Goal: Task Accomplishment & Management: Manage account settings

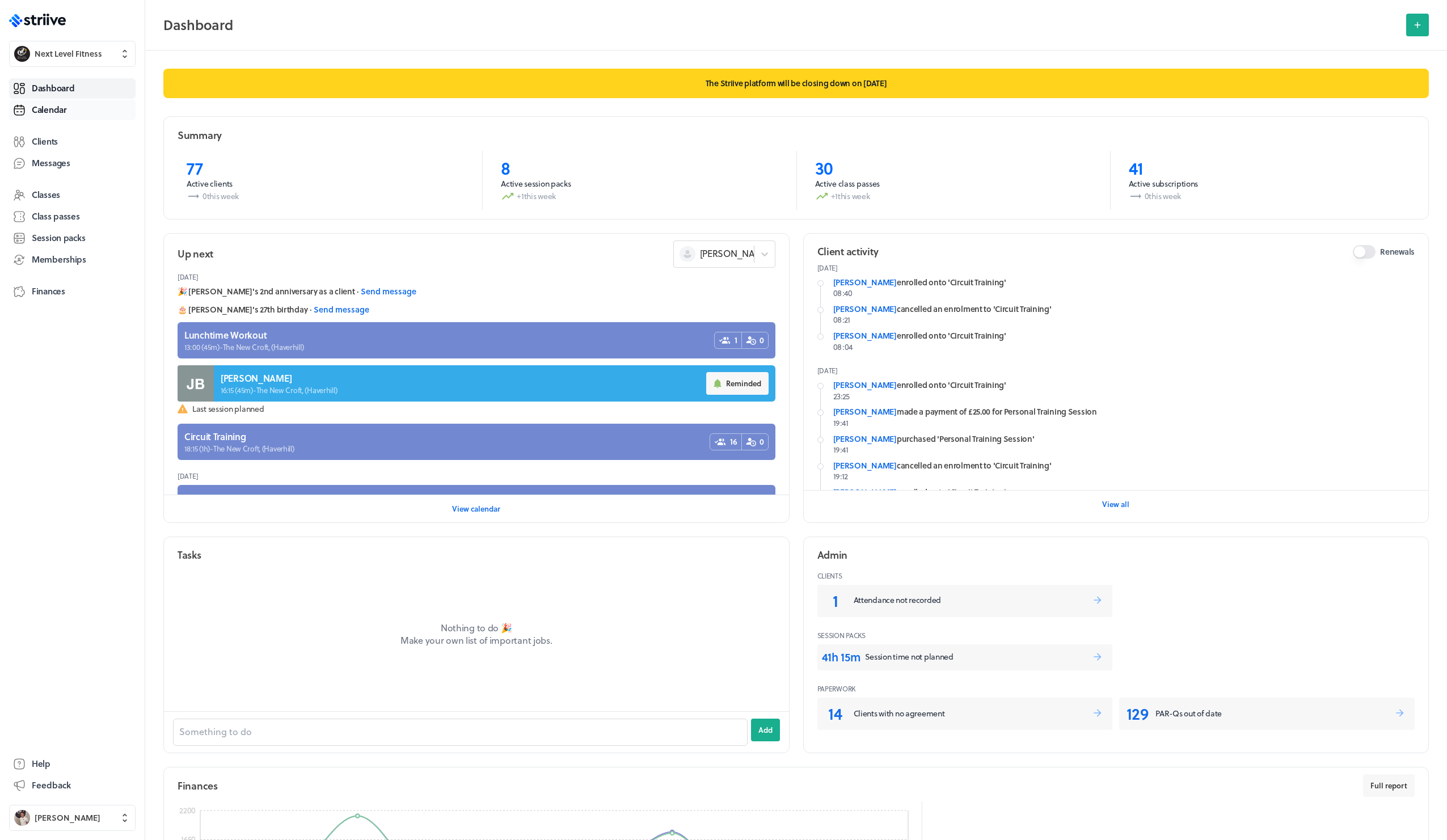
click at [64, 112] on span "Calendar" at bounding box center [49, 109] width 35 height 12
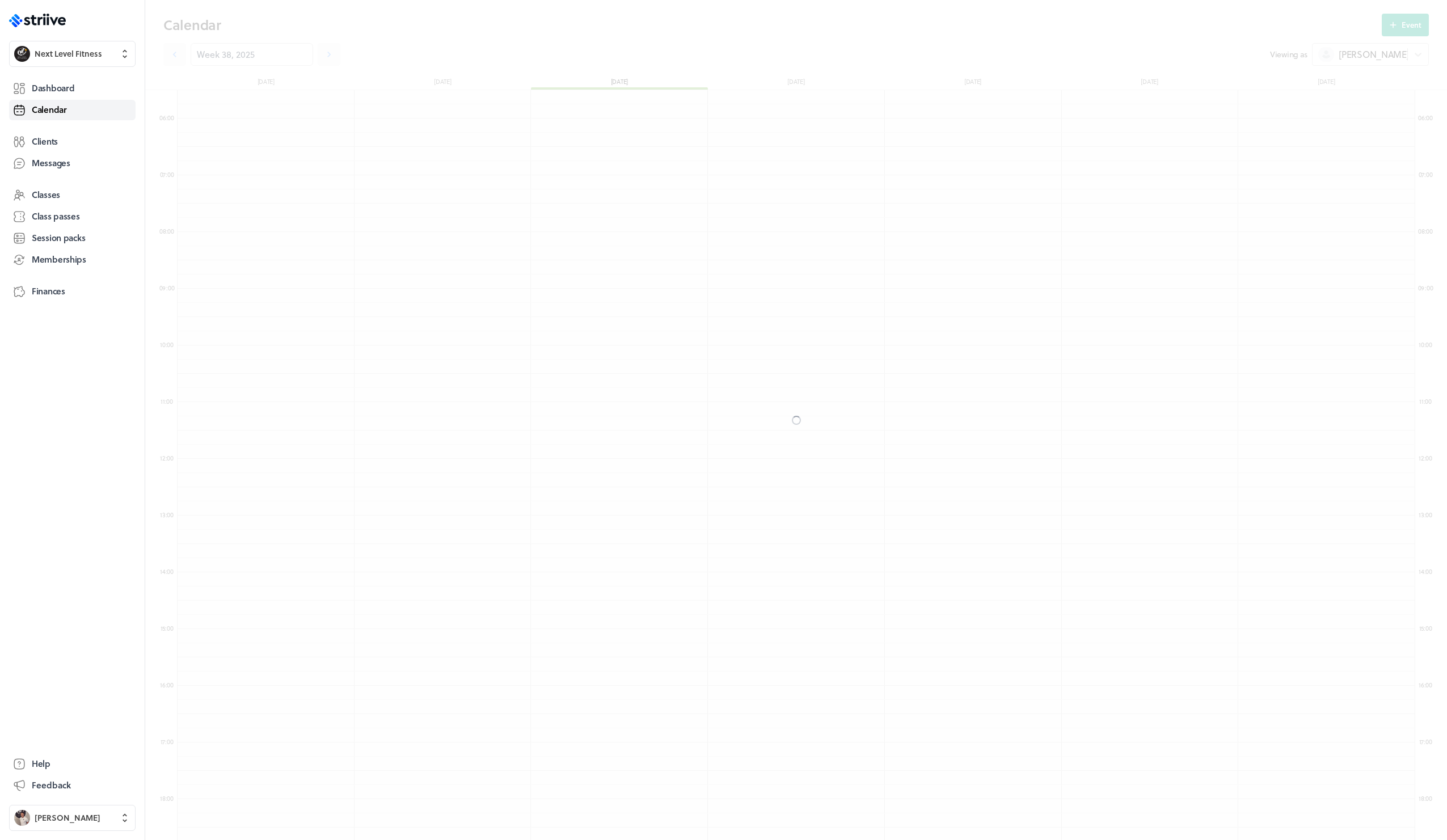
scroll to position [1362, 1237]
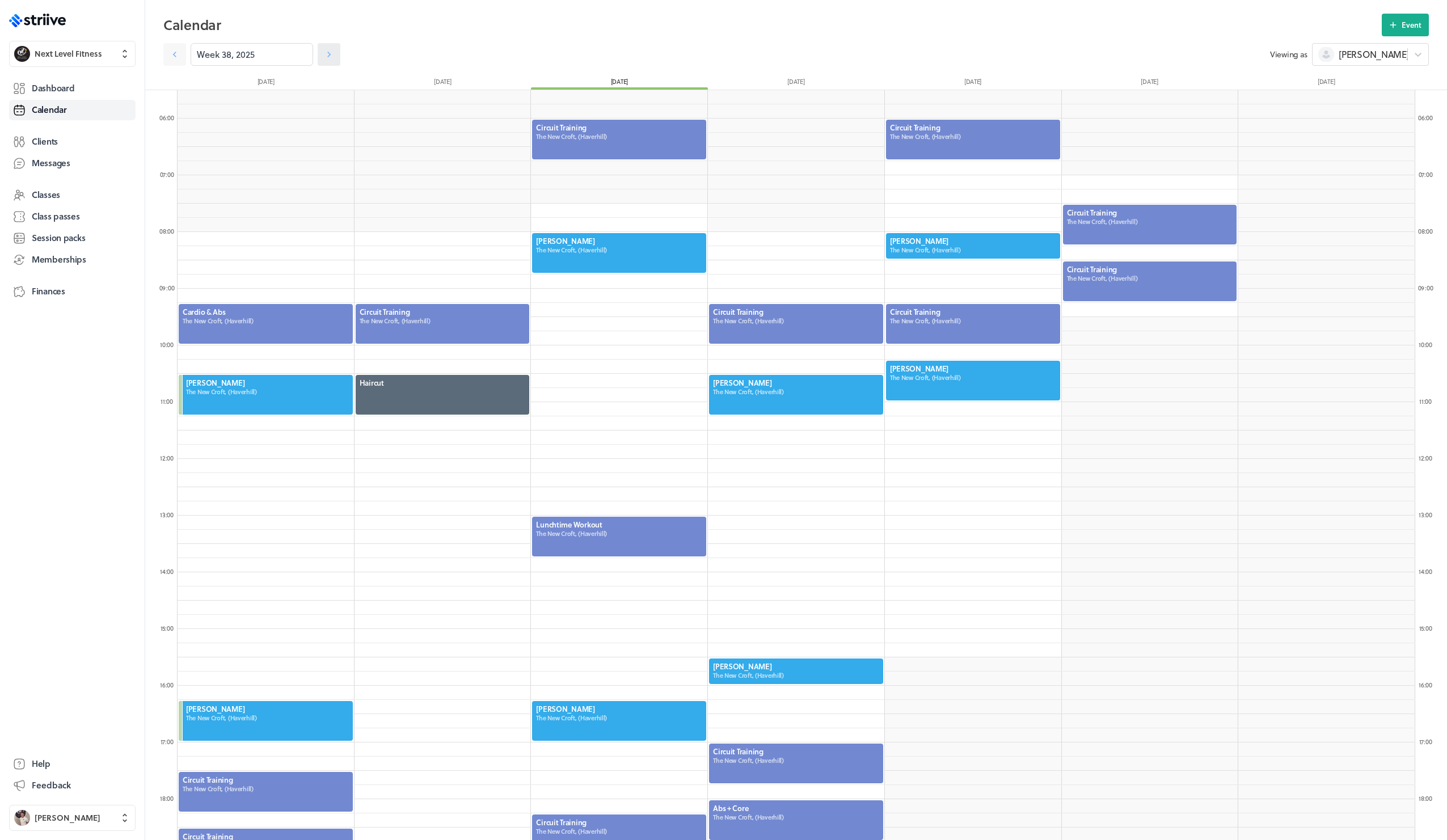
click at [323, 58] on icon at bounding box center [328, 54] width 11 height 11
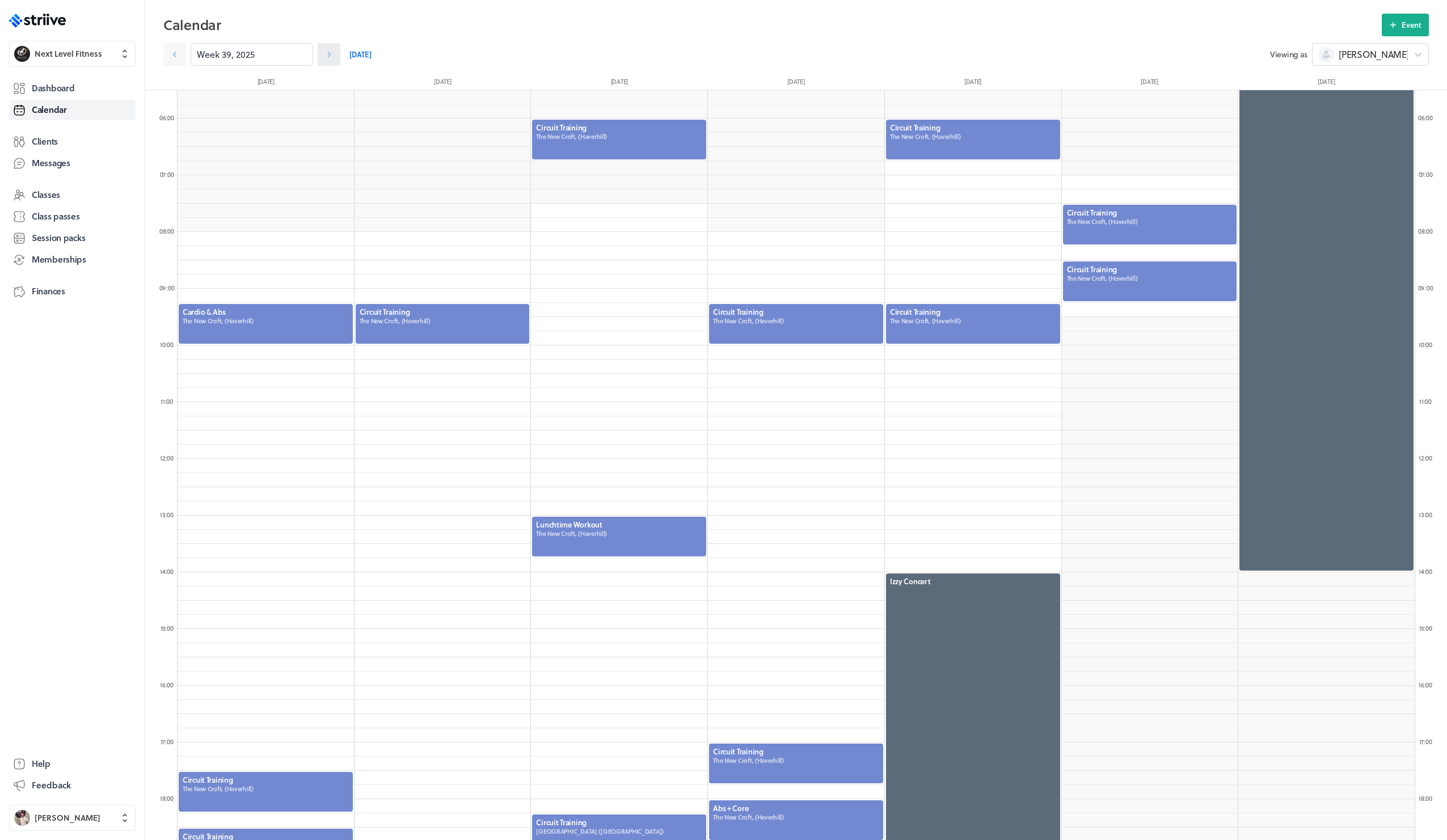
click at [323, 58] on icon at bounding box center [328, 54] width 11 height 11
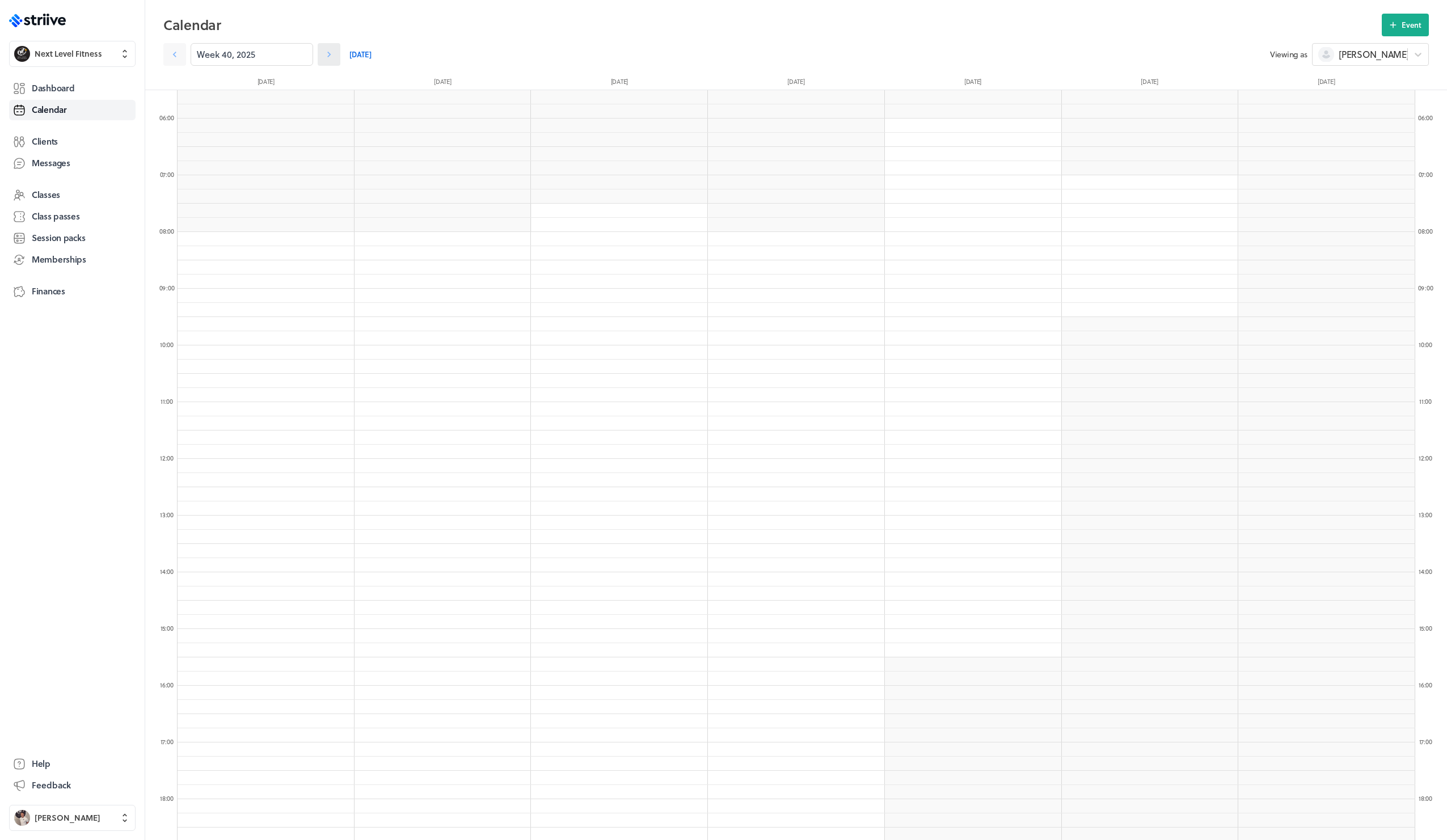
click at [323, 58] on icon at bounding box center [328, 54] width 11 height 11
click at [178, 56] on icon at bounding box center [174, 54] width 11 height 11
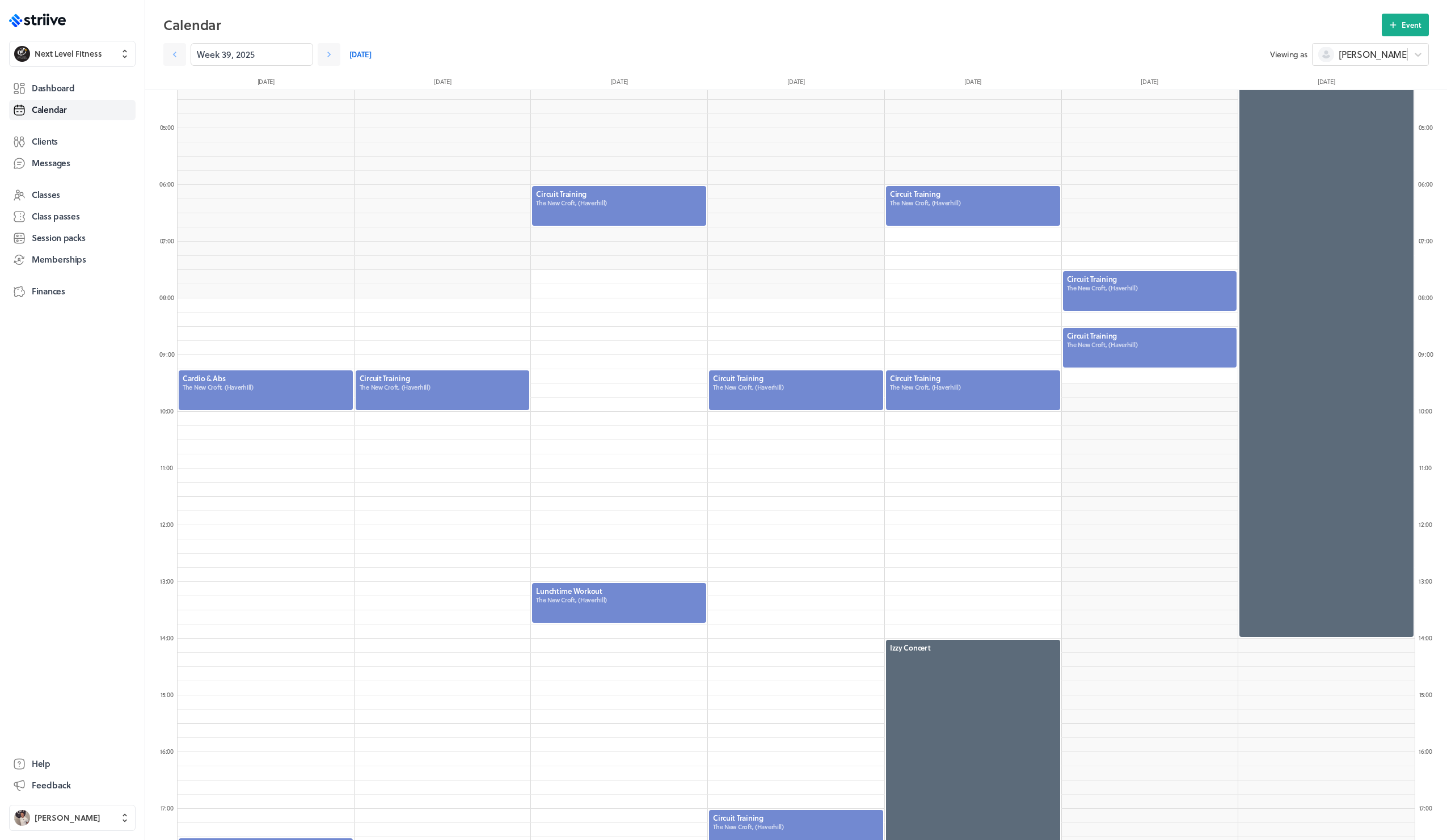
scroll to position [262, 0]
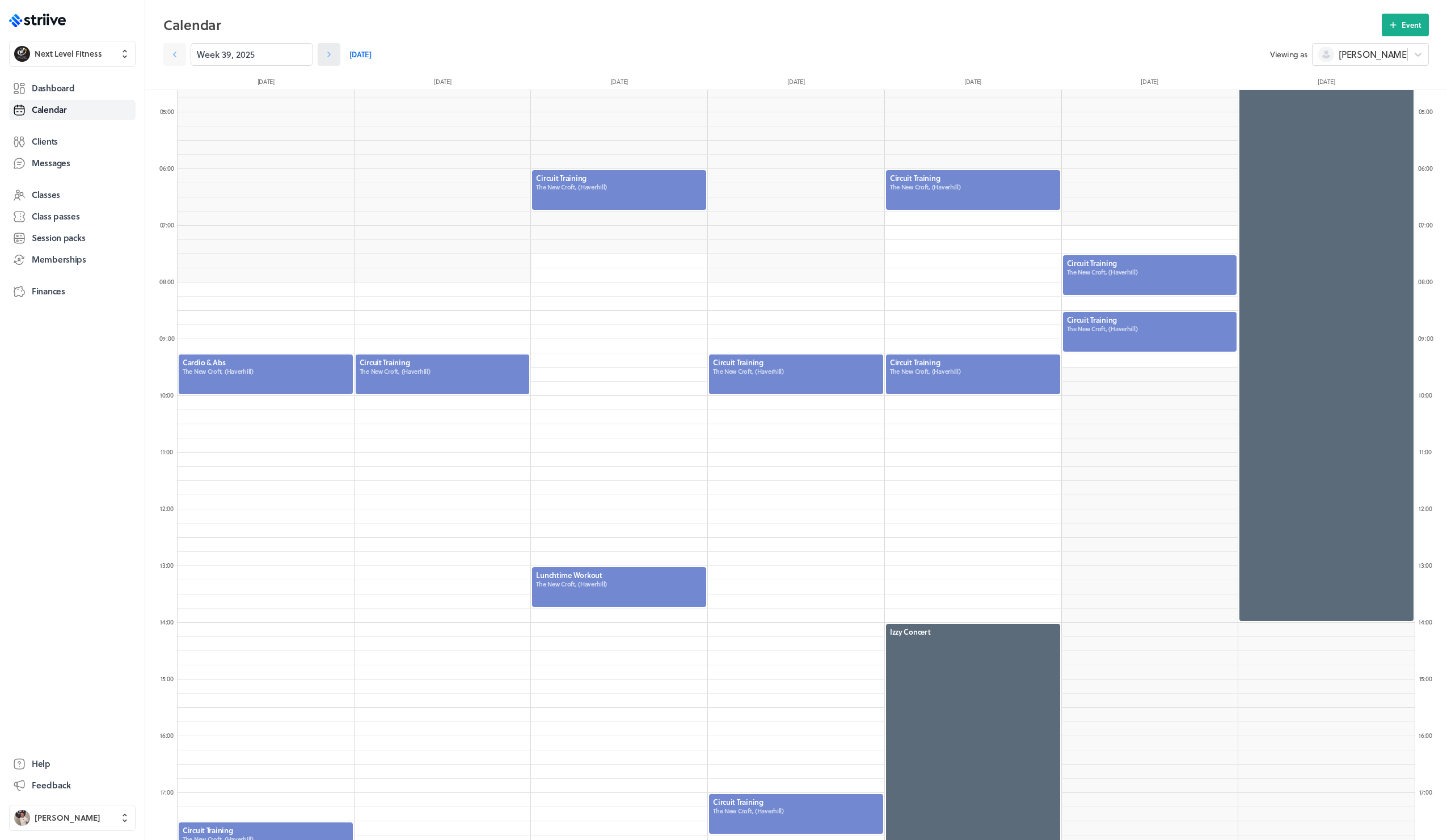
click at [323, 55] on icon at bounding box center [328, 54] width 11 height 11
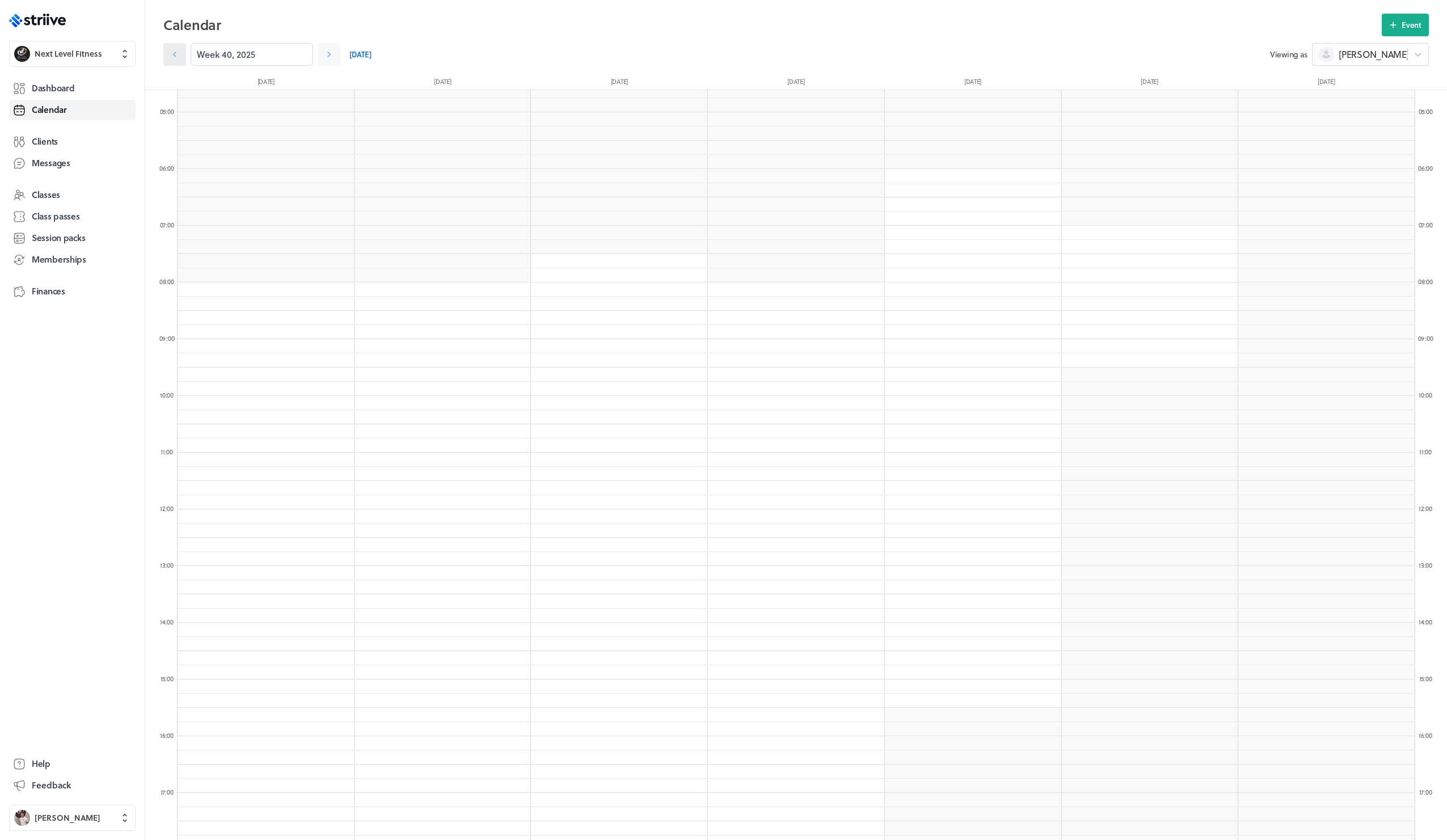
click at [173, 56] on icon at bounding box center [174, 54] width 11 height 11
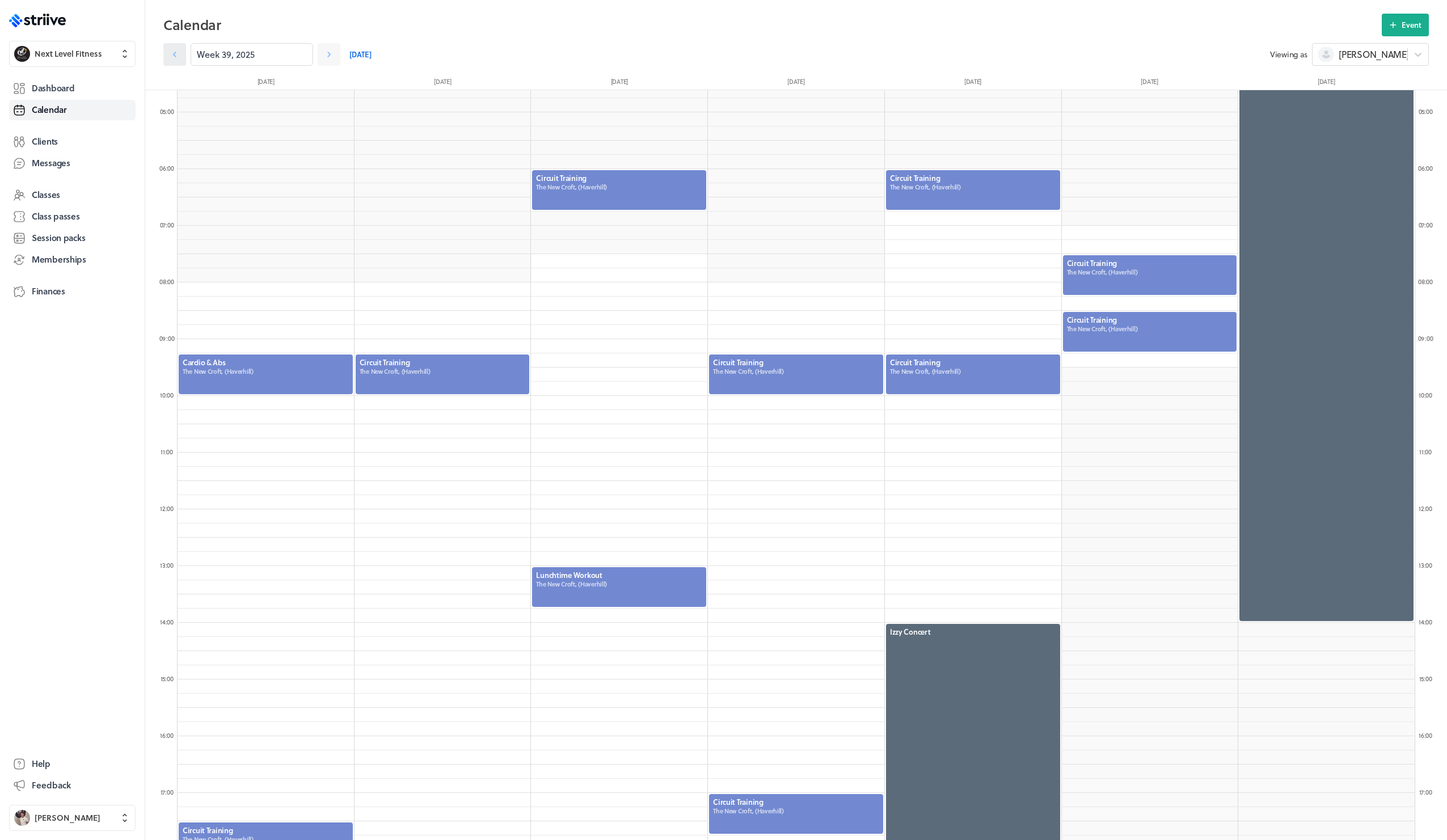
click at [173, 56] on icon at bounding box center [174, 54] width 11 height 11
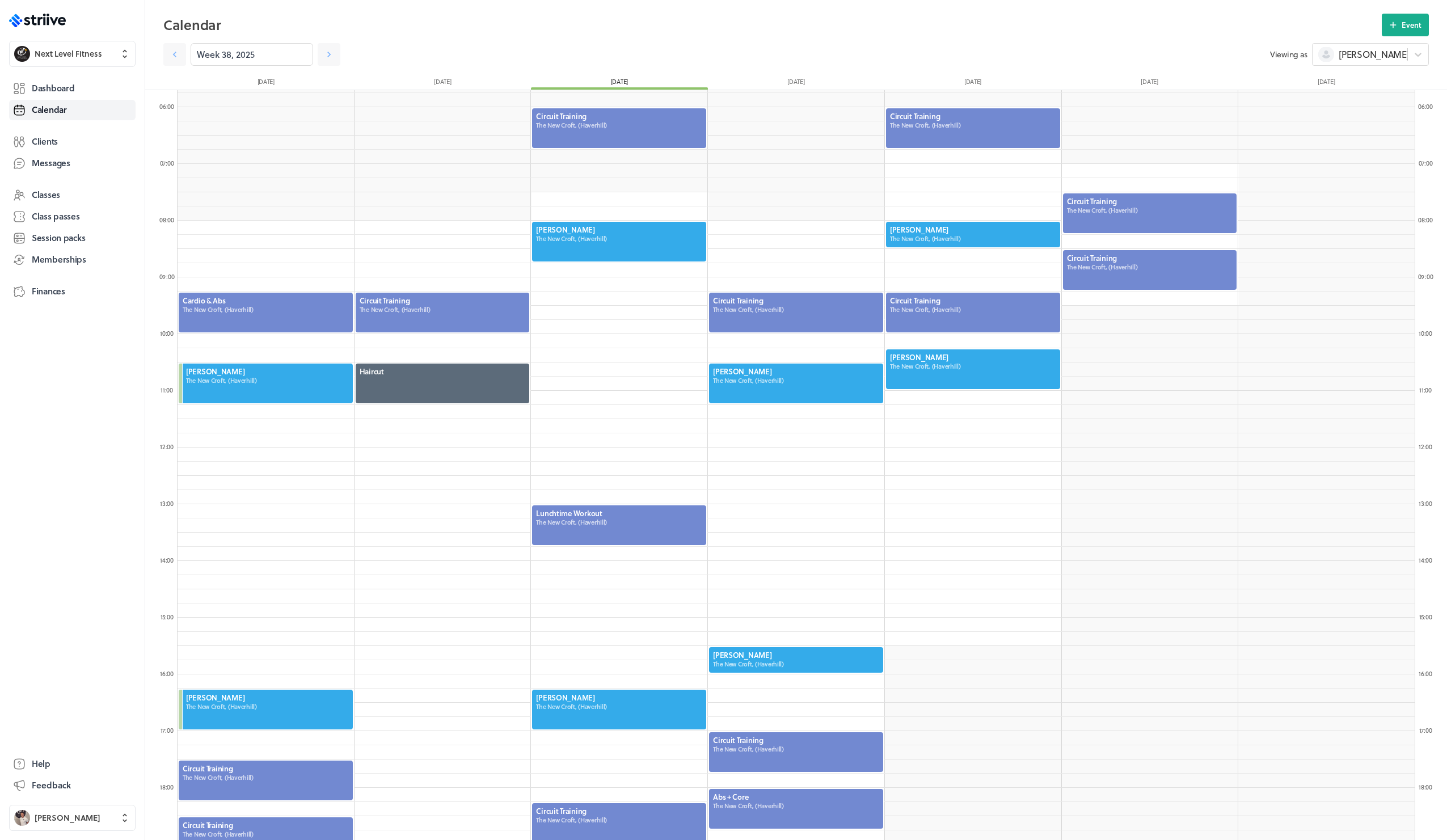
scroll to position [171, 0]
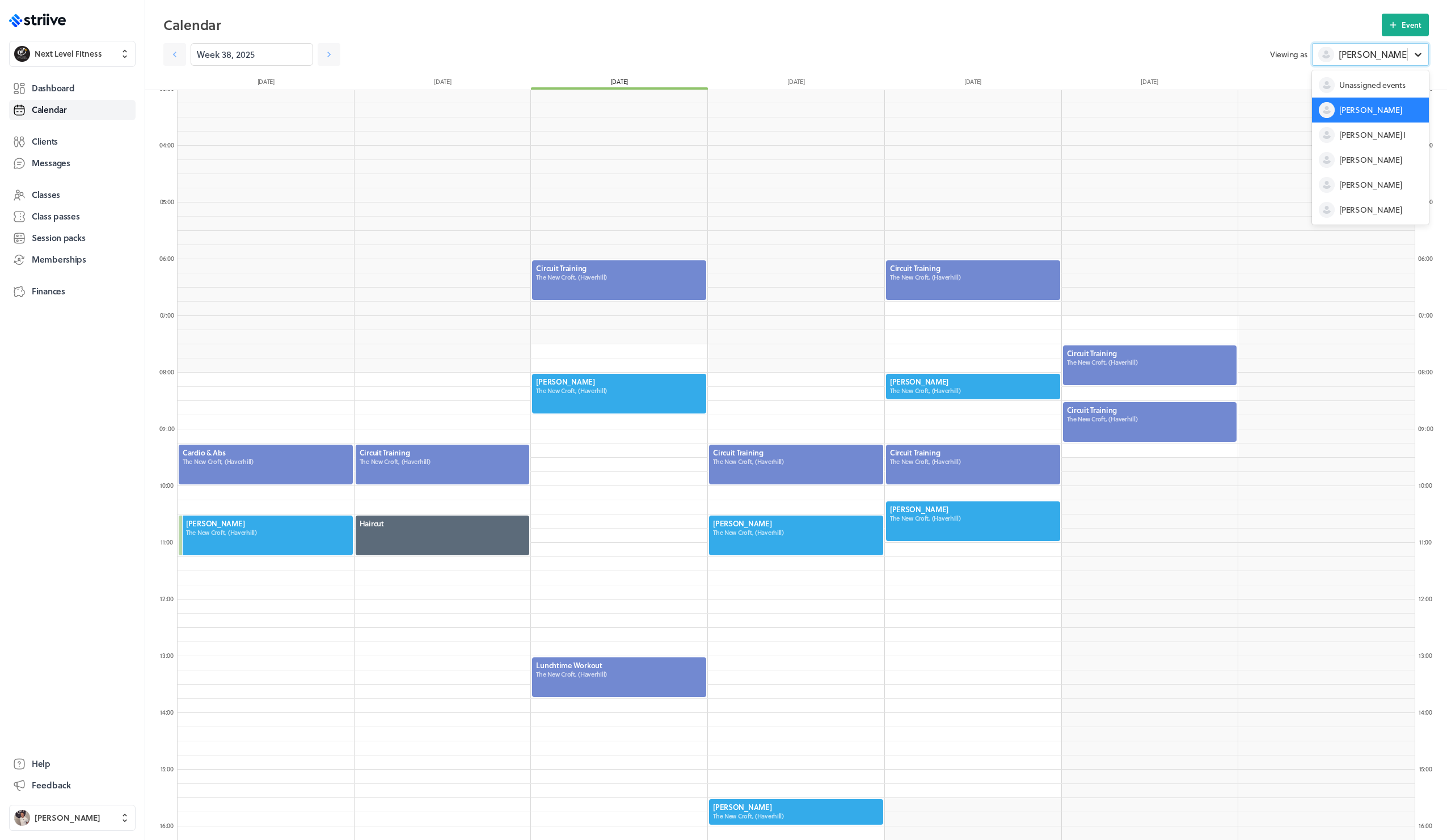
click at [1414, 57] on icon at bounding box center [1417, 54] width 11 height 11
click at [1384, 85] on span "Unassigned events" at bounding box center [1371, 85] width 66 height 11
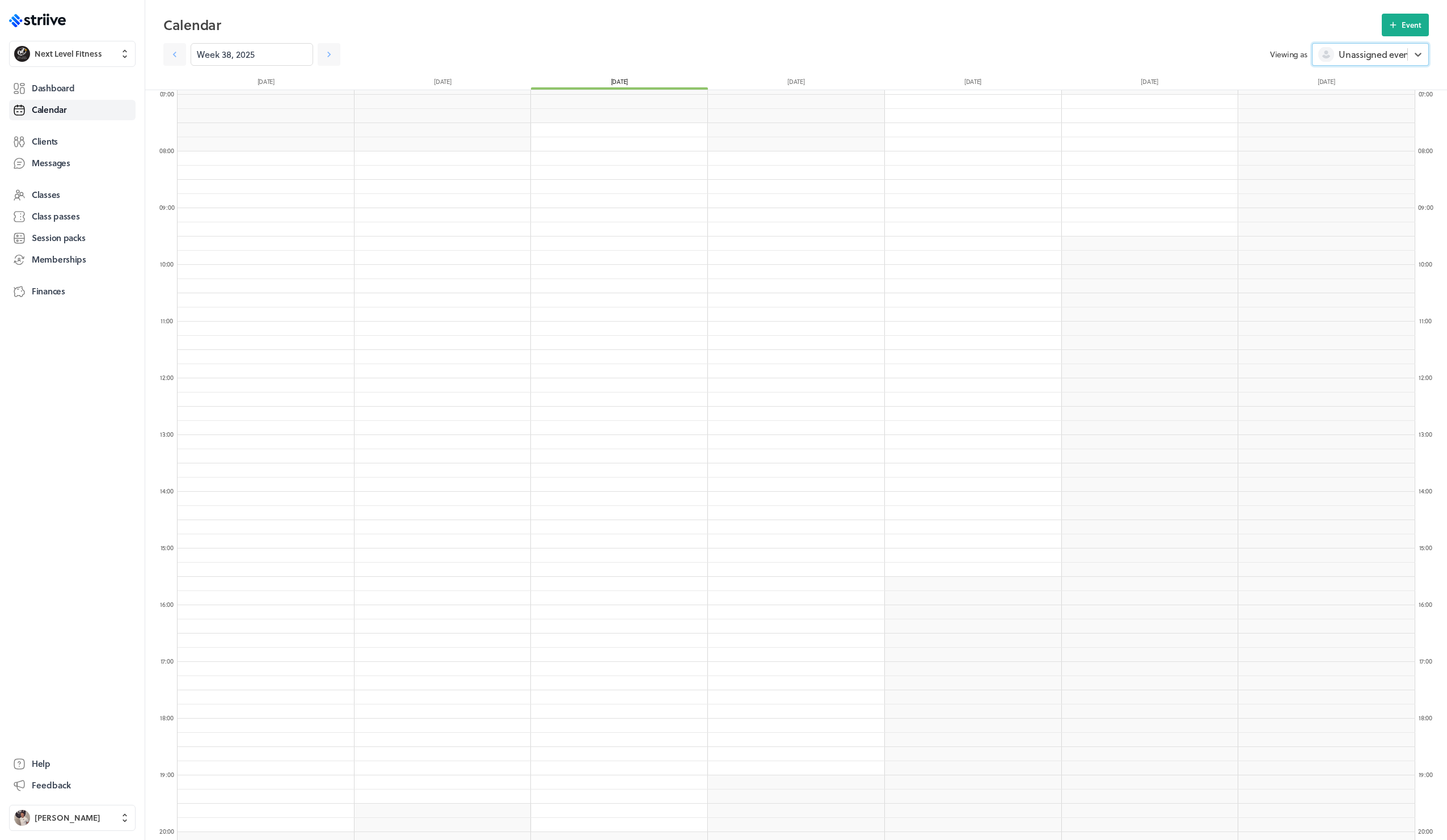
scroll to position [251, 0]
click at [323, 58] on icon at bounding box center [328, 54] width 11 height 11
click at [177, 58] on icon at bounding box center [174, 54] width 11 height 11
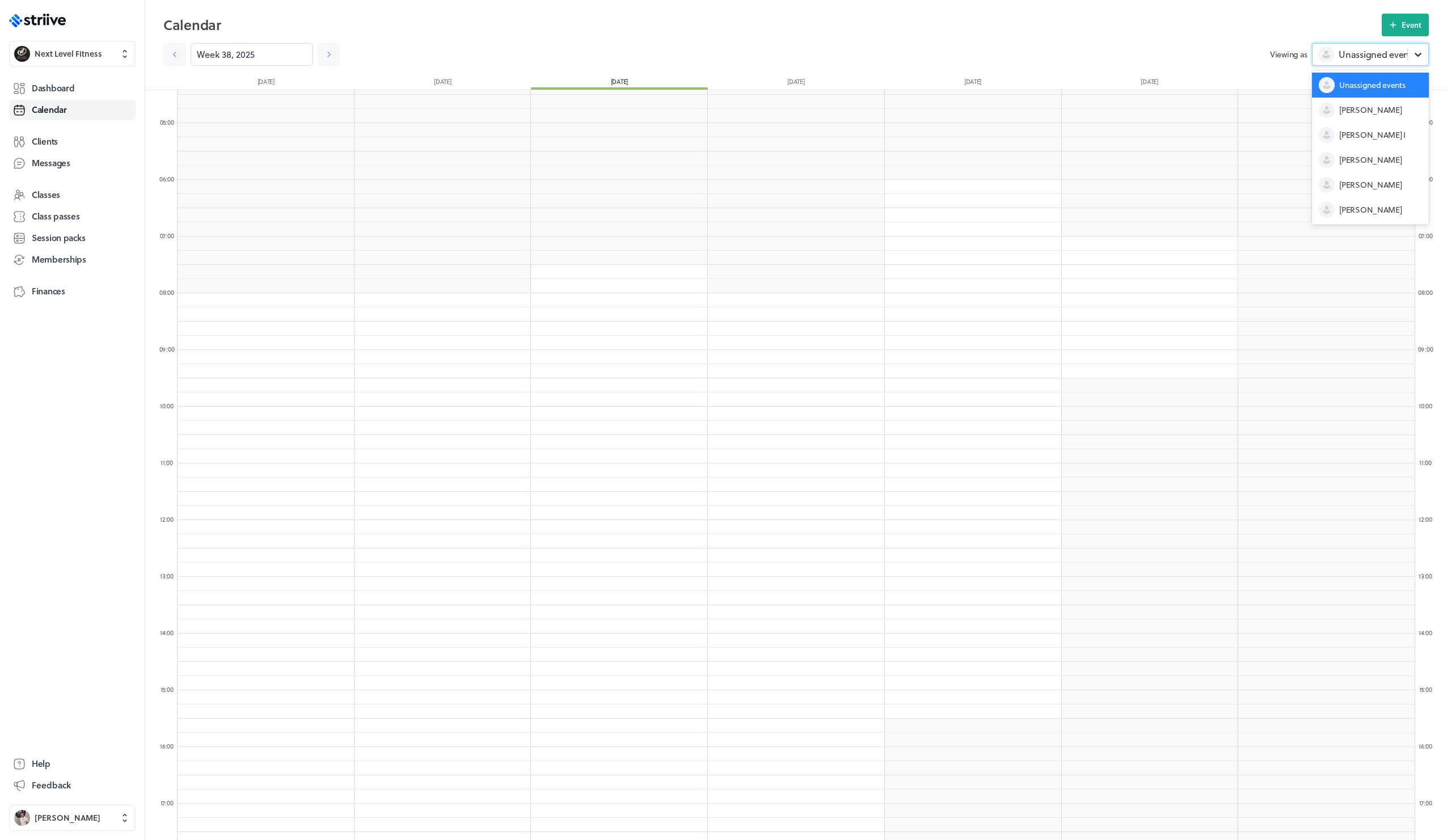
click at [1414, 56] on icon at bounding box center [1417, 54] width 11 height 11
click at [1356, 129] on span "Branham I" at bounding box center [1371, 134] width 67 height 11
click at [177, 56] on icon at bounding box center [174, 54] width 11 height 11
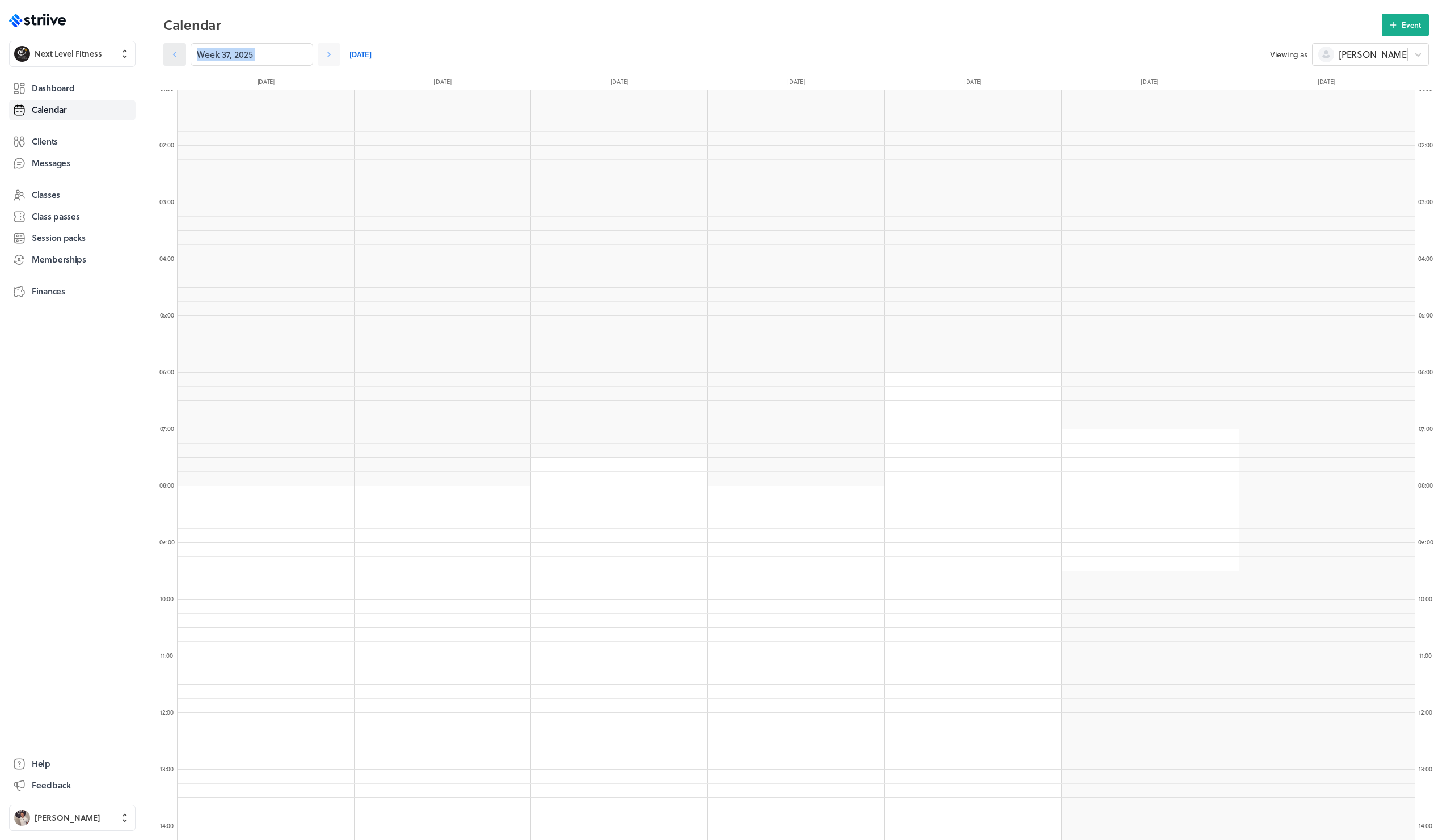
click at [177, 56] on icon at bounding box center [174, 54] width 11 height 11
click at [175, 61] on link at bounding box center [174, 54] width 23 height 23
click at [323, 56] on icon at bounding box center [328, 54] width 11 height 11
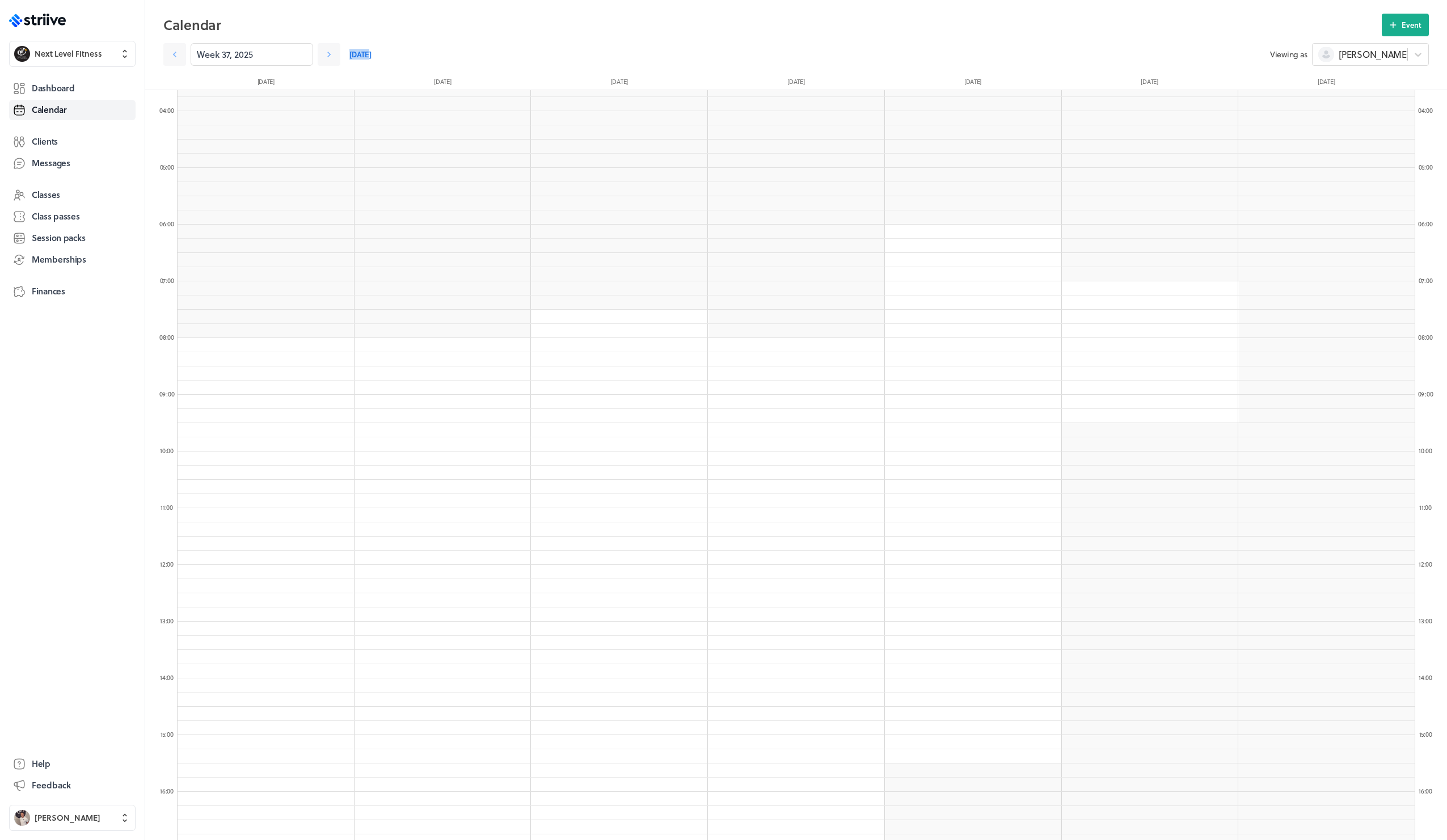
click at [350, 54] on link "Today" at bounding box center [360, 54] width 22 height 23
click at [1375, 54] on span "Branham I" at bounding box center [1376, 54] width 76 height 13
click at [1360, 160] on span "Ethan M" at bounding box center [1369, 159] width 63 height 11
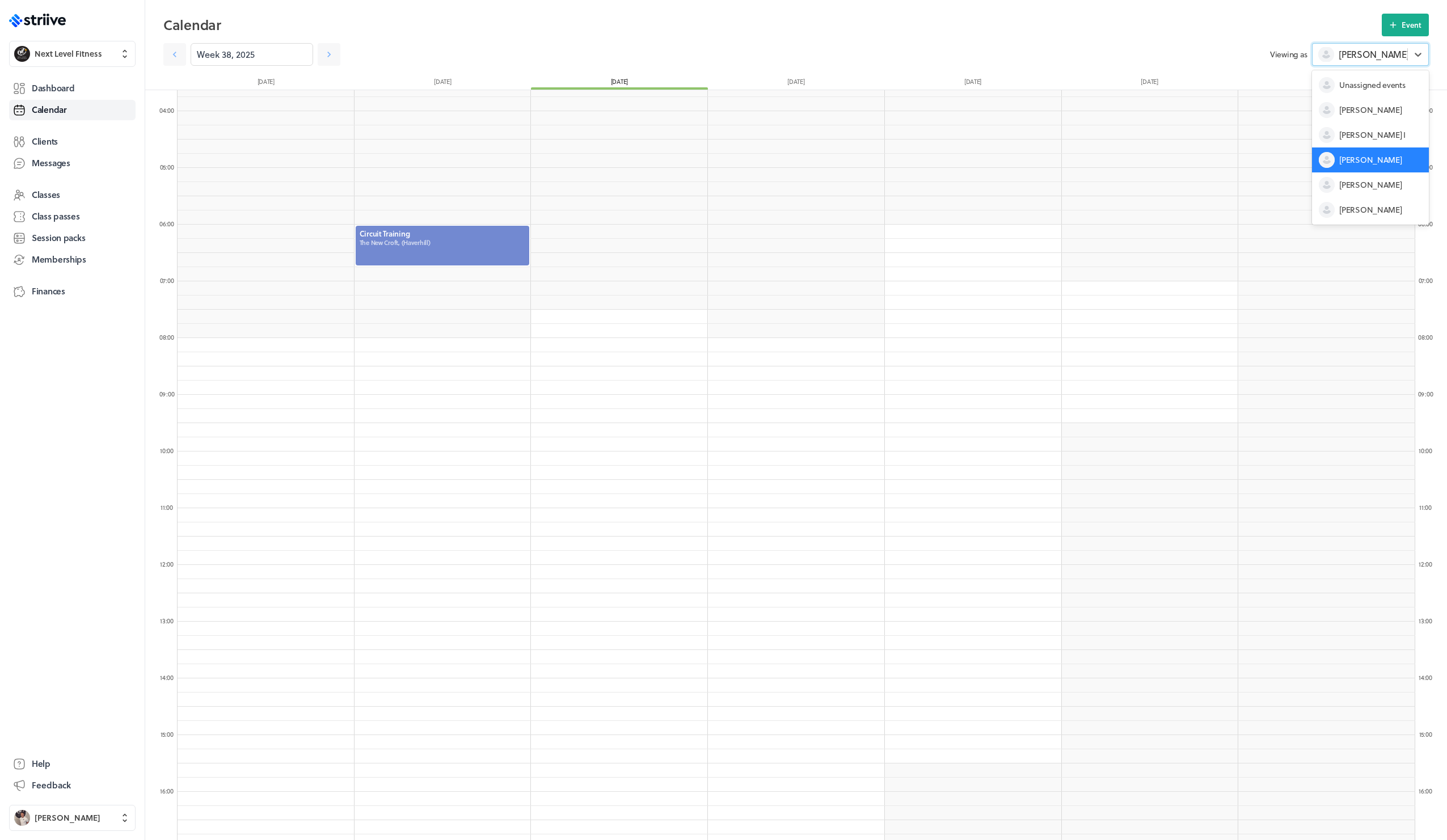
click at [1362, 59] on span "Ethan M" at bounding box center [1373, 54] width 71 height 13
click at [1361, 190] on div "Joe R" at bounding box center [1369, 184] width 116 height 25
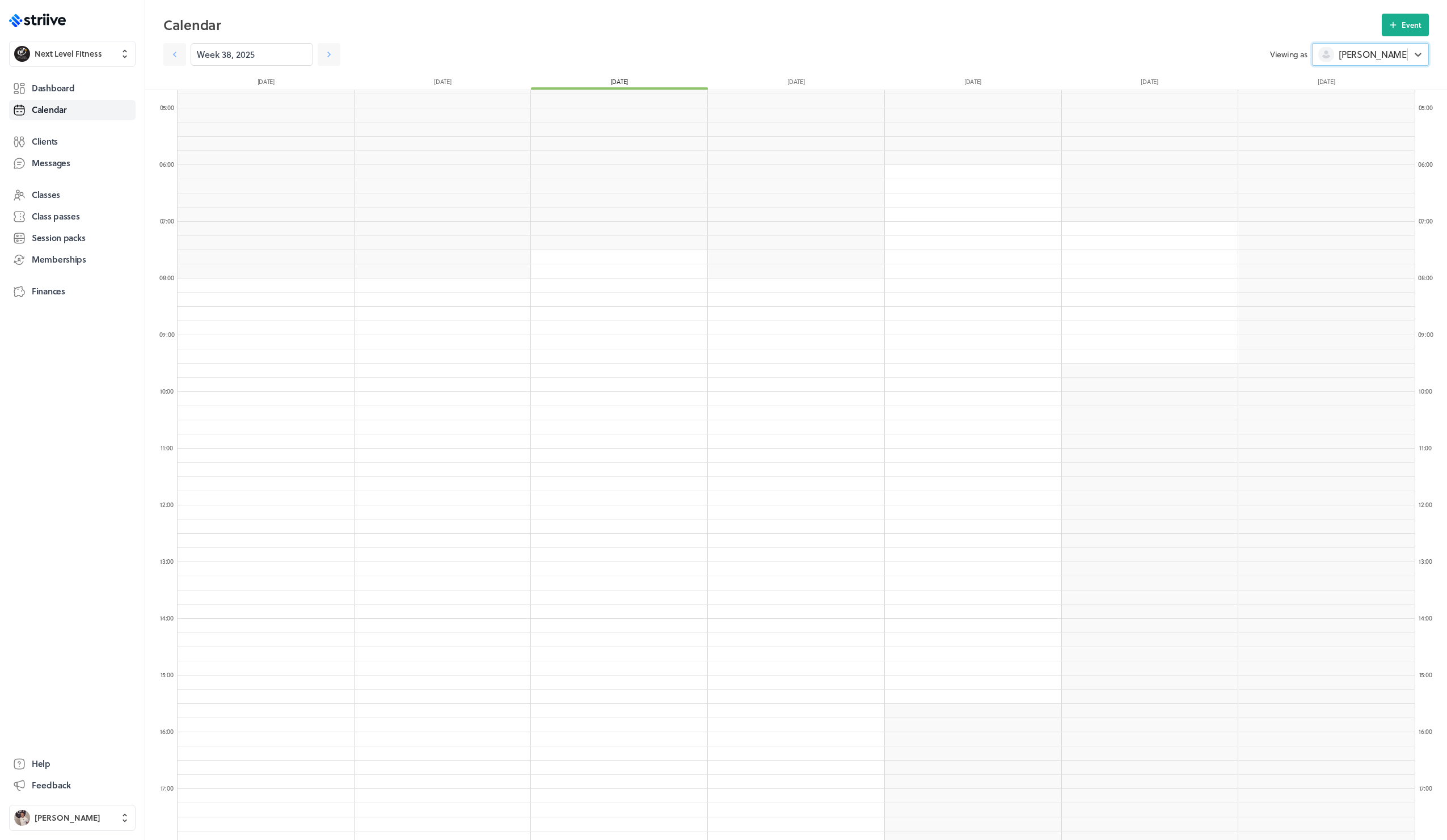
scroll to position [214, 0]
click at [1350, 56] on span "Joe R" at bounding box center [1373, 54] width 71 height 13
click at [1358, 218] on div "Richard D" at bounding box center [1369, 209] width 116 height 25
click at [1351, 59] on span "Richard D" at bounding box center [1373, 54] width 71 height 13
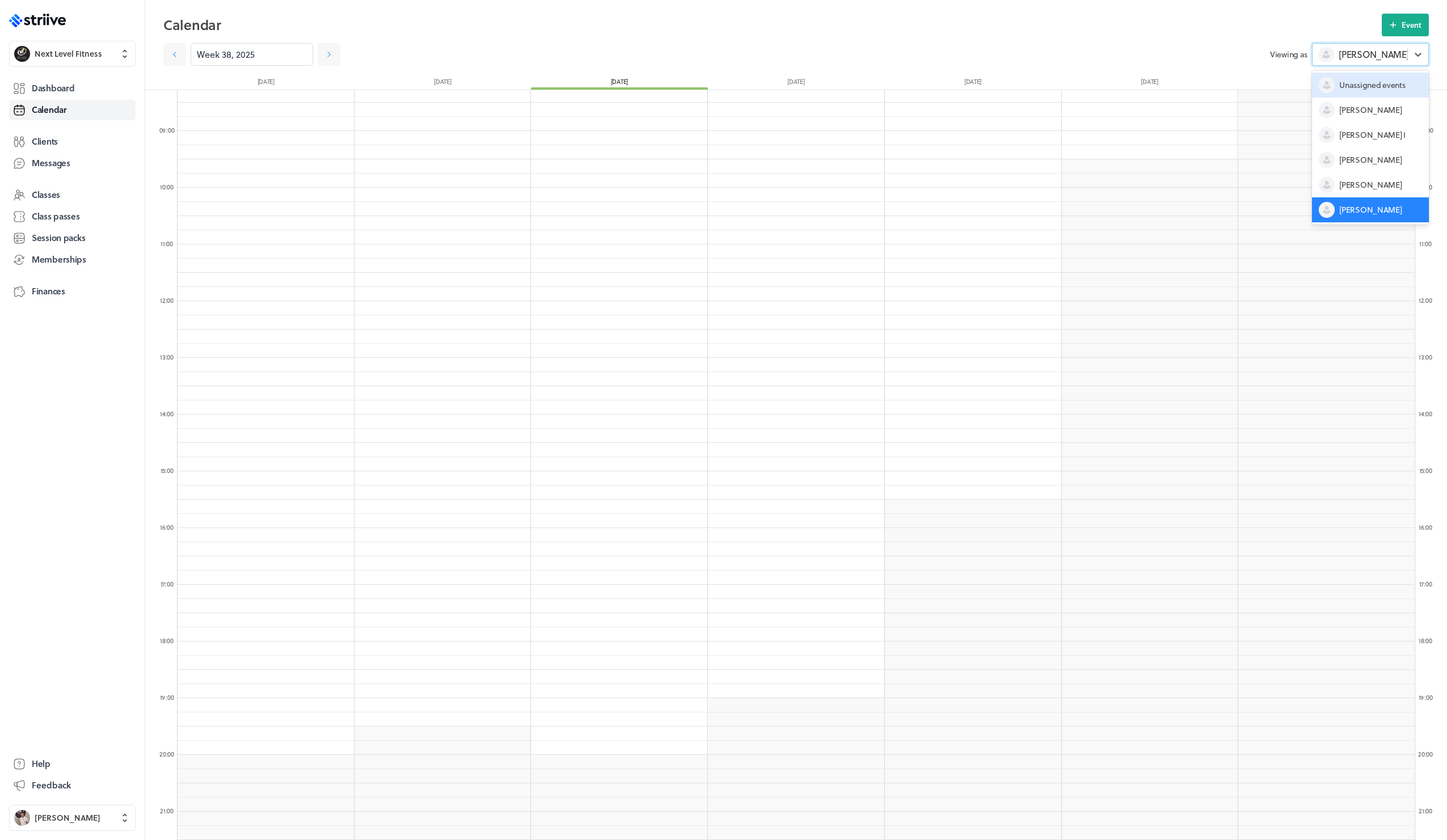
click at [1315, 14] on h2 "Calendar" at bounding box center [772, 25] width 1218 height 23
click at [59, 816] on span "Ben Robinson" at bounding box center [68, 817] width 66 height 11
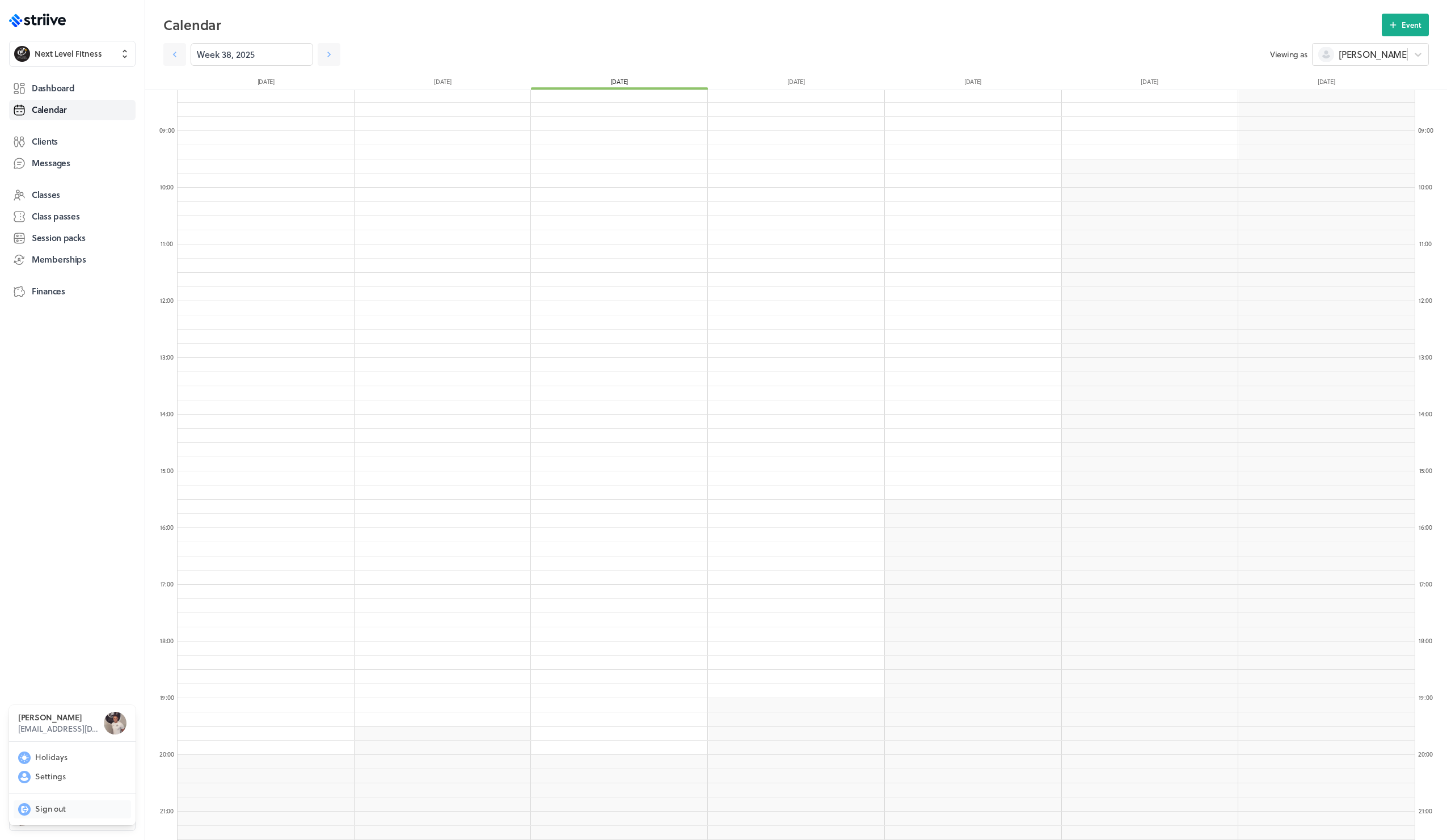
click at [61, 807] on span "Sign out" at bounding box center [50, 808] width 31 height 11
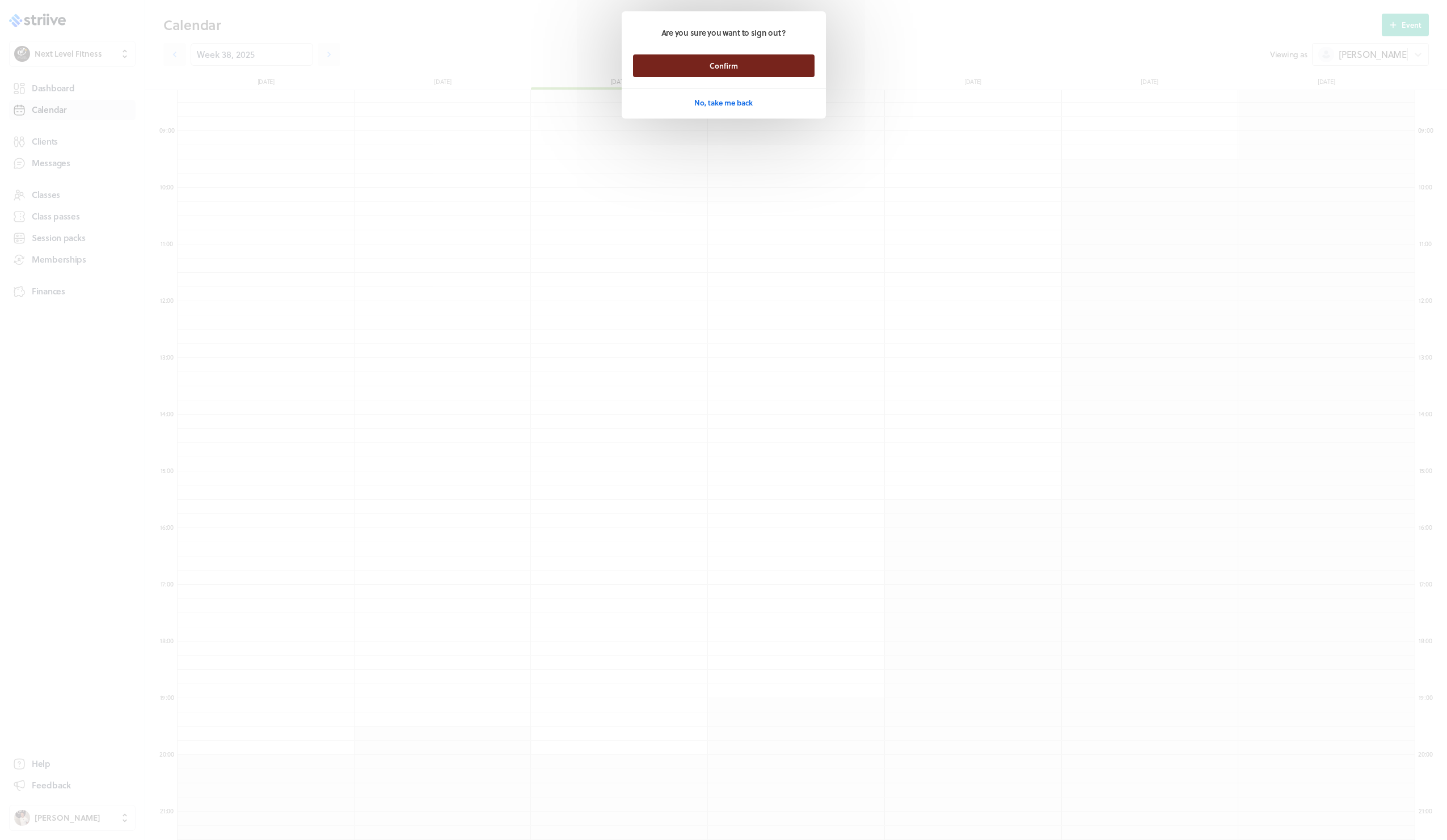
click at [685, 67] on button "Confirm" at bounding box center [724, 66] width 181 height 23
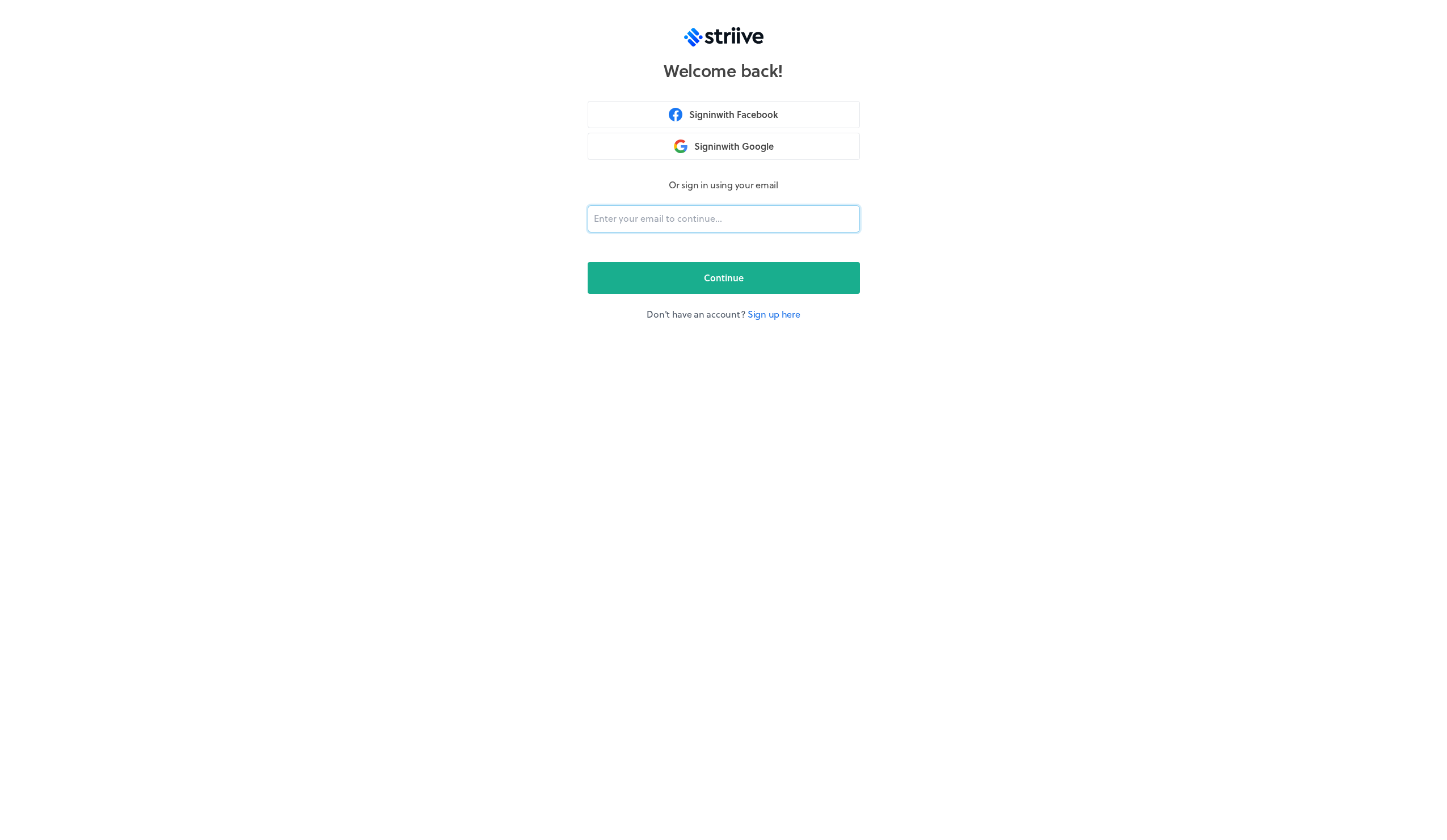
click at [643, 215] on input "email" at bounding box center [724, 218] width 273 height 27
type input "[PERSON_NAME][EMAIL_ADDRESS][DOMAIN_NAME]"
